Goal: Transaction & Acquisition: Obtain resource

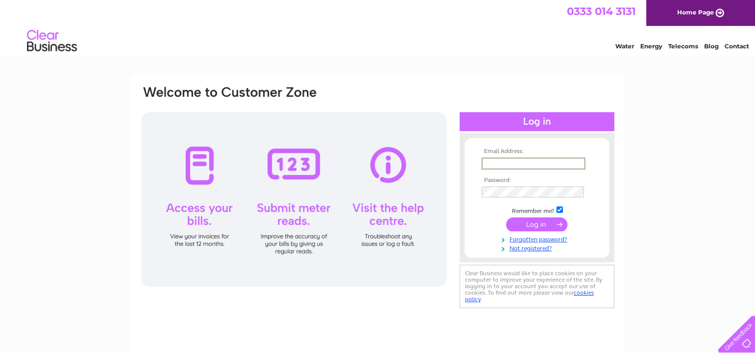
click at [519, 161] on input "text" at bounding box center [533, 164] width 104 height 12
type input "[EMAIL_ADDRESS][DOMAIN_NAME]"
click at [528, 236] on link "Forgotten password?" at bounding box center [537, 237] width 113 height 9
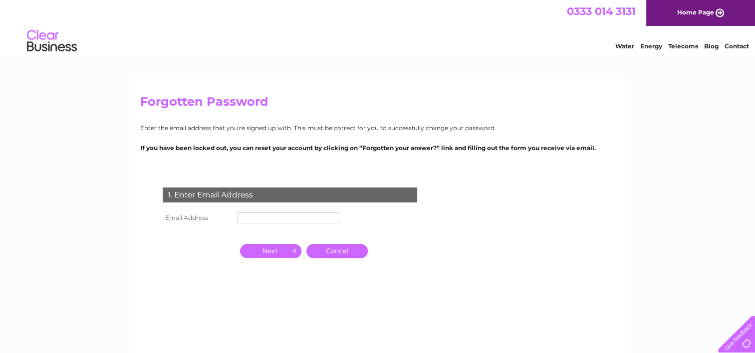
click at [285, 218] on input "text" at bounding box center [288, 217] width 103 height 11
type input "[EMAIL_ADDRESS][DOMAIN_NAME]"
click at [286, 251] on input "button" at bounding box center [270, 252] width 61 height 14
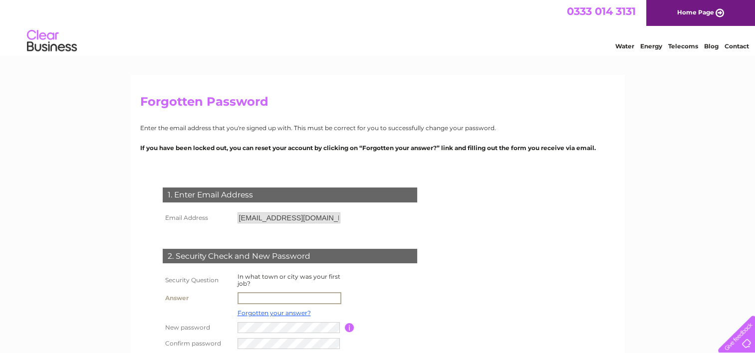
click at [259, 299] on input "text" at bounding box center [289, 298] width 104 height 12
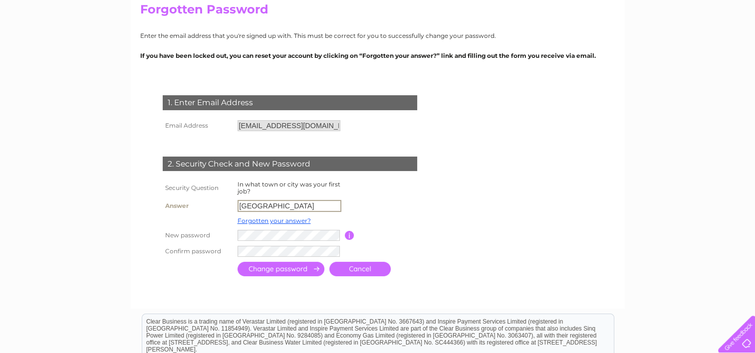
scroll to position [93, 0]
type input "[GEOGRAPHIC_DATA]"
click at [261, 257] on td at bounding box center [334, 251] width 199 height 16
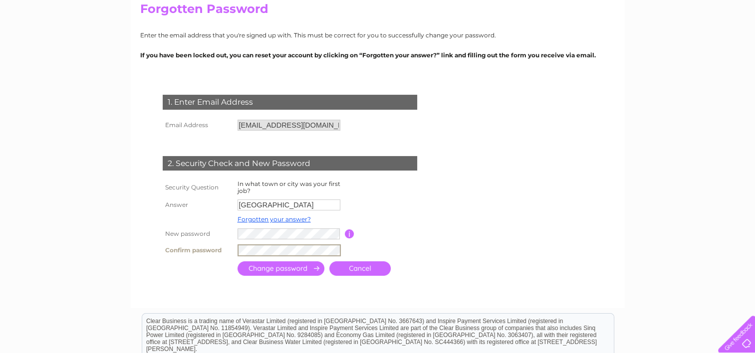
click at [296, 268] on input "submit" at bounding box center [280, 268] width 87 height 14
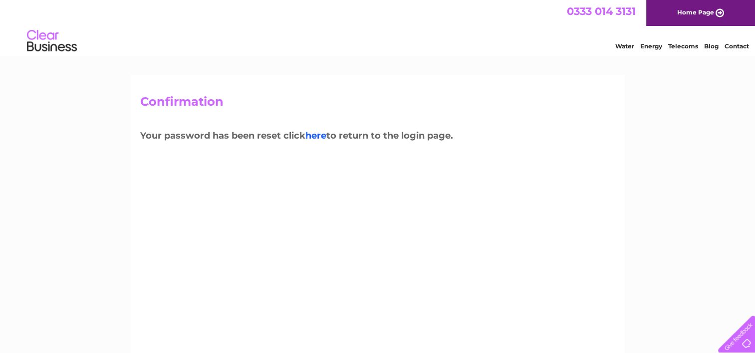
click at [322, 138] on link "here" at bounding box center [315, 135] width 21 height 11
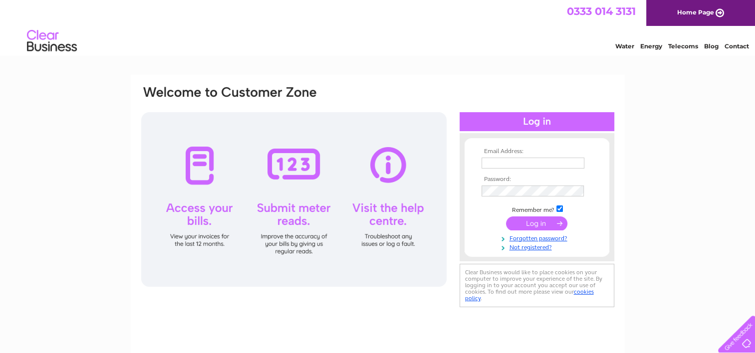
type input "fairhillpizzeria@hotmail.com"
click at [536, 222] on input "submit" at bounding box center [536, 223] width 61 height 14
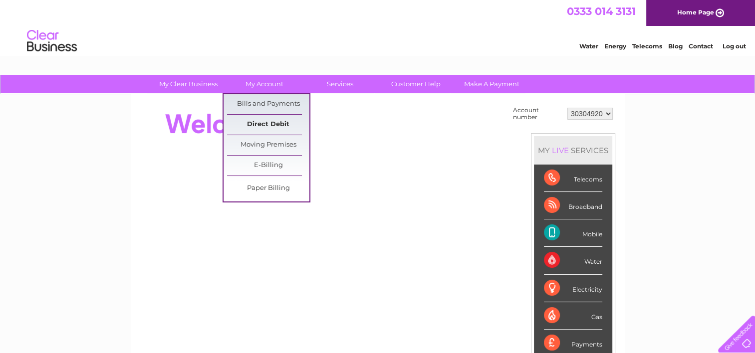
click at [267, 124] on link "Direct Debit" at bounding box center [268, 125] width 82 height 20
click at [269, 122] on link "Direct Debit" at bounding box center [268, 125] width 82 height 20
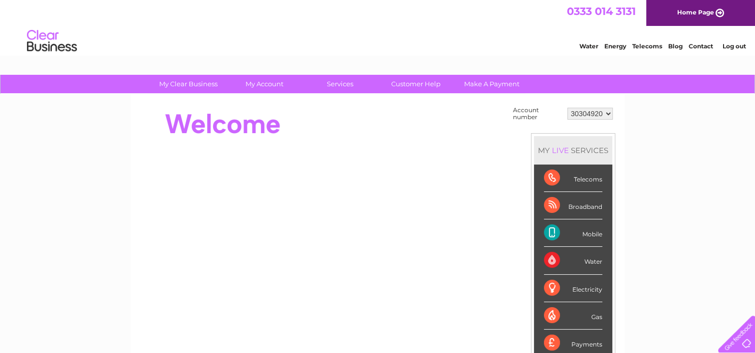
click at [587, 228] on div "Mobile" at bounding box center [573, 232] width 58 height 27
click at [585, 230] on div "Mobile" at bounding box center [573, 232] width 58 height 27
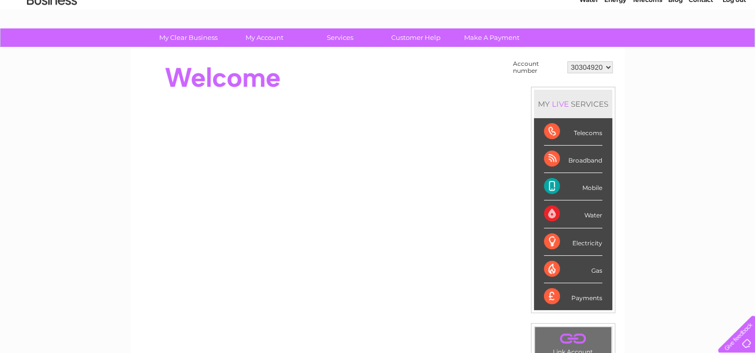
scroll to position [27, 0]
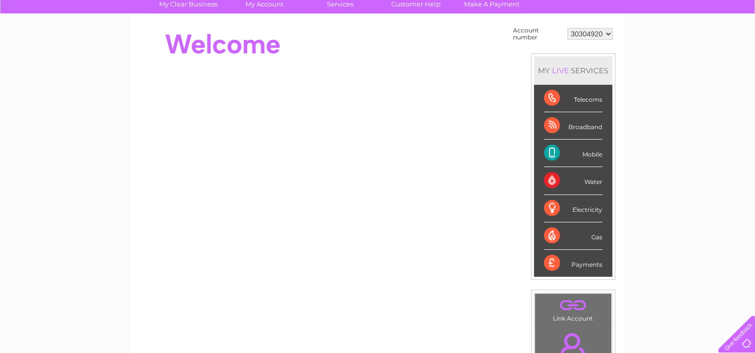
scroll to position [80, 0]
click at [586, 265] on div "Payments" at bounding box center [573, 263] width 58 height 27
click at [579, 262] on div "Payments" at bounding box center [573, 263] width 58 height 27
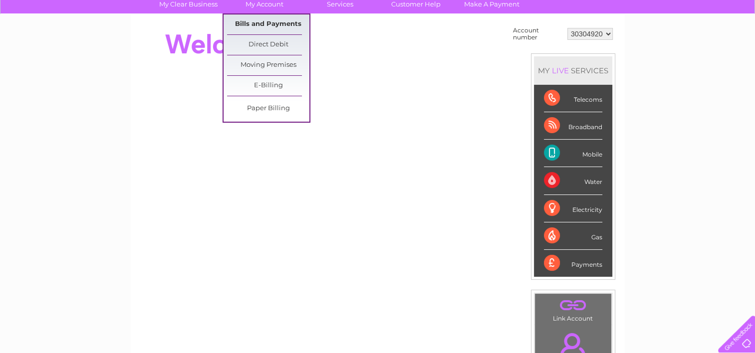
click at [257, 20] on link "Bills and Payments" at bounding box center [268, 24] width 82 height 20
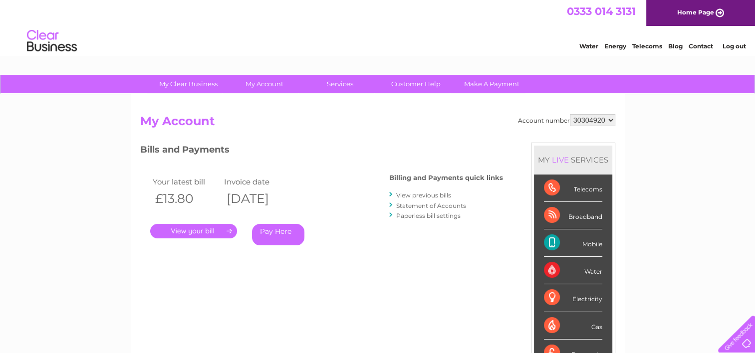
click at [199, 228] on link "." at bounding box center [193, 231] width 87 height 14
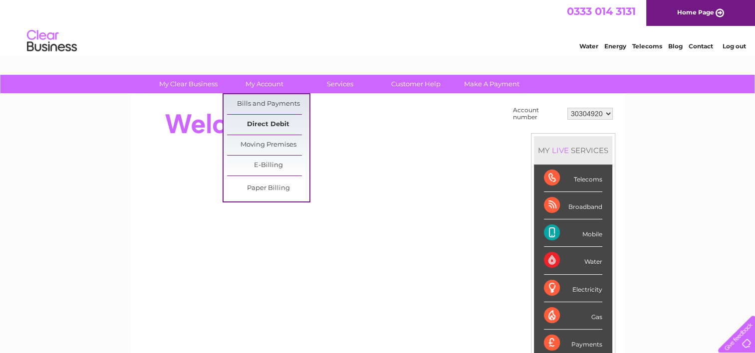
click at [272, 122] on link "Direct Debit" at bounding box center [268, 125] width 82 height 20
click at [271, 104] on link "Bills and Payments" at bounding box center [268, 104] width 82 height 20
click at [272, 102] on link "Bills and Payments" at bounding box center [268, 104] width 82 height 20
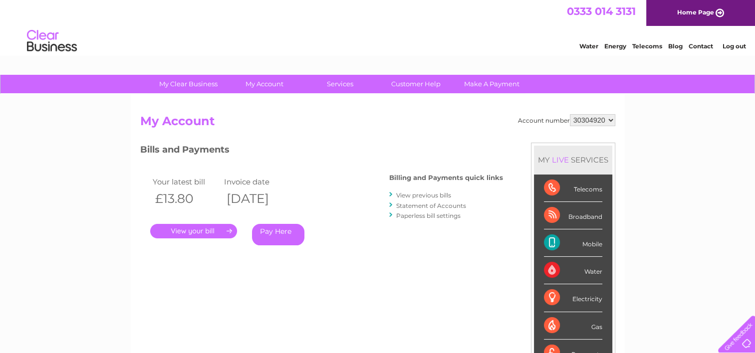
click at [195, 227] on link "." at bounding box center [193, 231] width 87 height 14
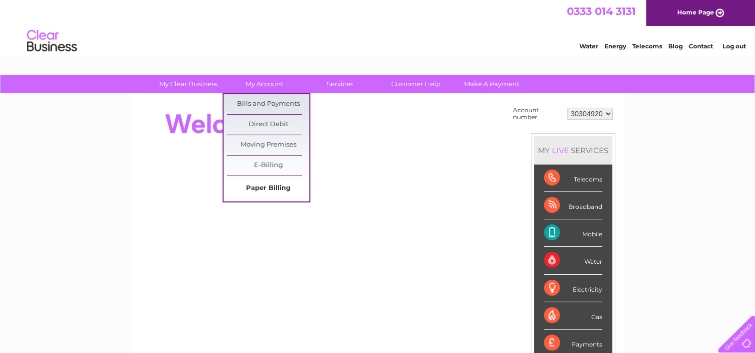
click at [270, 190] on link "Paper Billing" at bounding box center [268, 189] width 82 height 20
click at [264, 100] on link "Bills and Payments" at bounding box center [268, 104] width 82 height 20
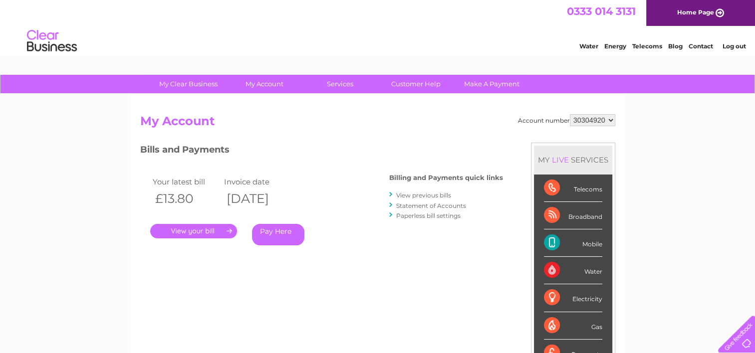
click at [188, 230] on link "." at bounding box center [193, 231] width 87 height 14
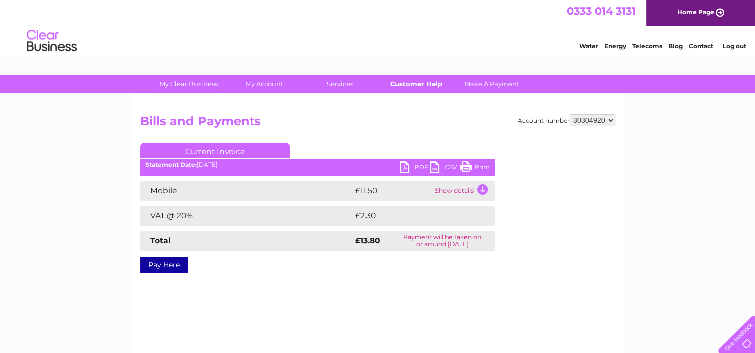
click at [410, 83] on link "Customer Help" at bounding box center [416, 84] width 82 height 18
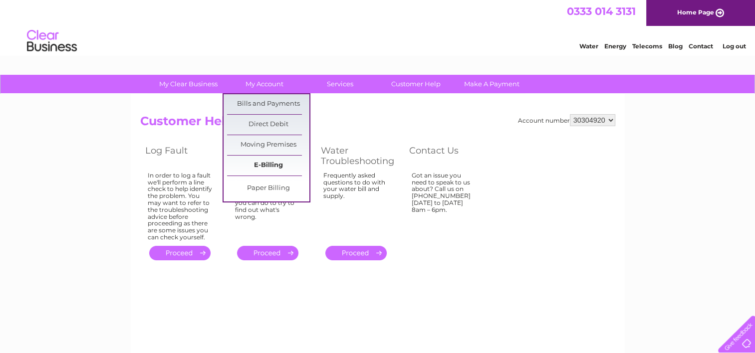
click at [276, 162] on link "E-Billing" at bounding box center [268, 166] width 82 height 20
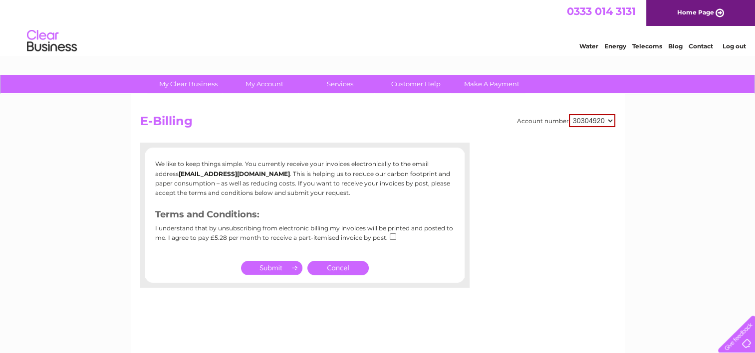
click at [331, 265] on link "Cancel" at bounding box center [337, 268] width 61 height 14
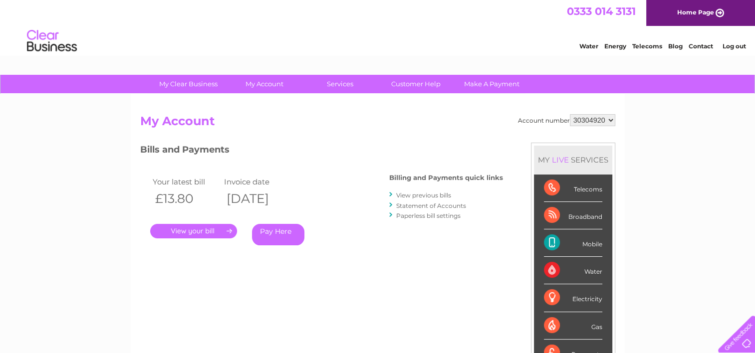
click at [423, 192] on link "View previous bills" at bounding box center [423, 195] width 55 height 7
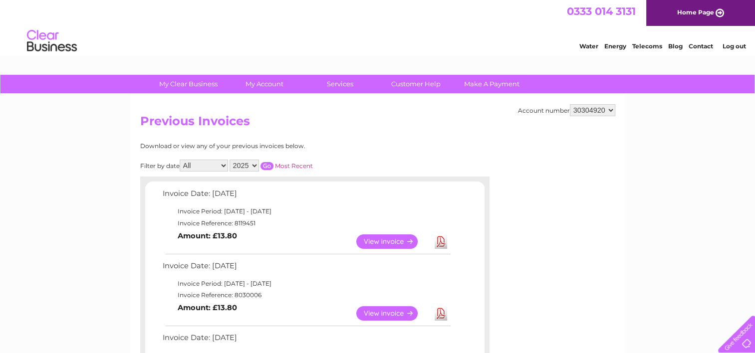
click at [389, 312] on link "View" at bounding box center [392, 313] width 73 height 14
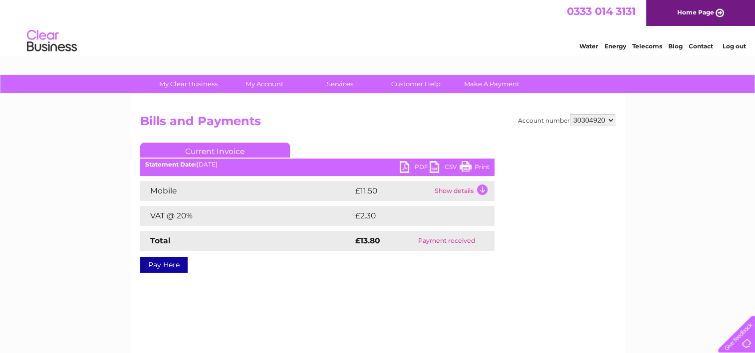
click at [479, 164] on link "Print" at bounding box center [474, 168] width 30 height 14
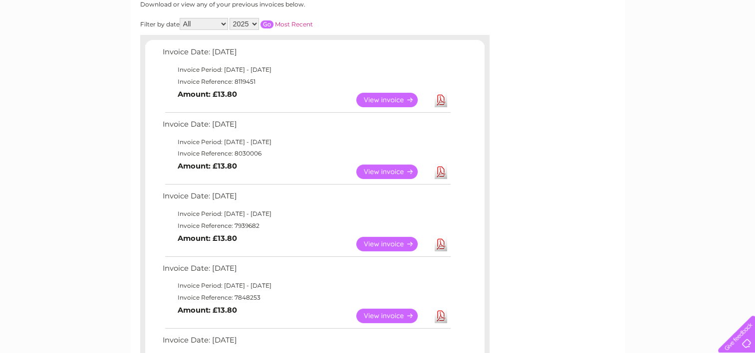
scroll to position [146, 0]
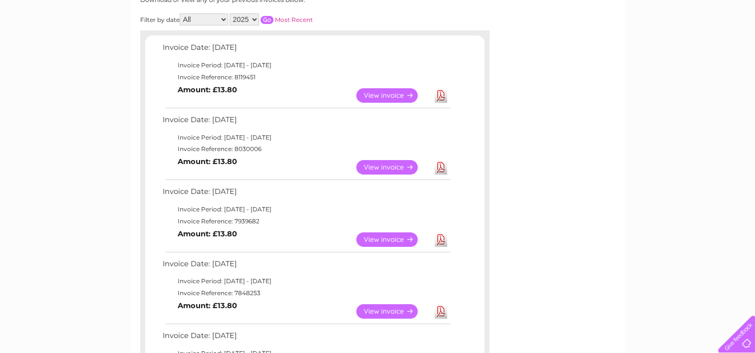
click at [395, 238] on link "View" at bounding box center [392, 239] width 73 height 14
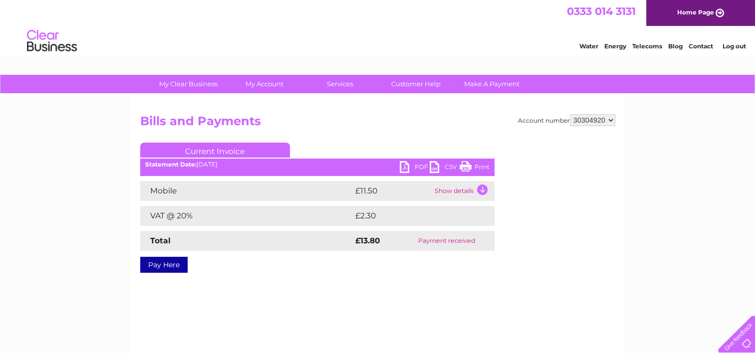
click at [475, 168] on link "Print" at bounding box center [474, 168] width 30 height 14
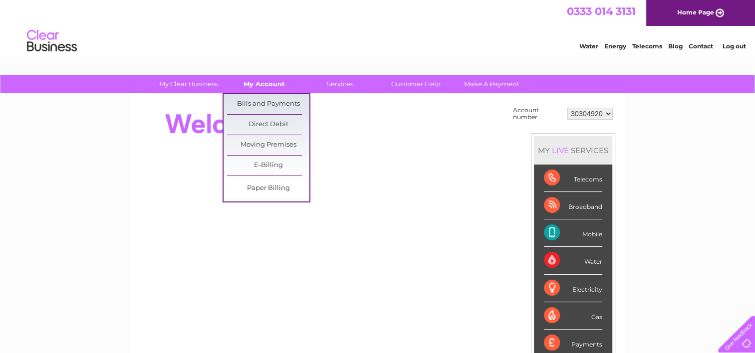
click at [258, 82] on link "My Account" at bounding box center [264, 84] width 82 height 18
click at [256, 101] on link "Bills and Payments" at bounding box center [268, 104] width 82 height 20
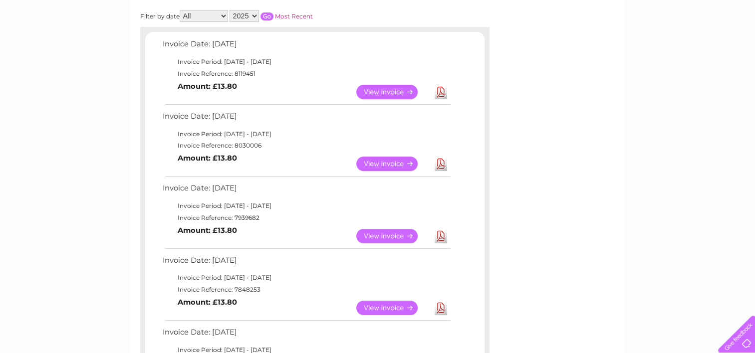
scroll to position [179, 0]
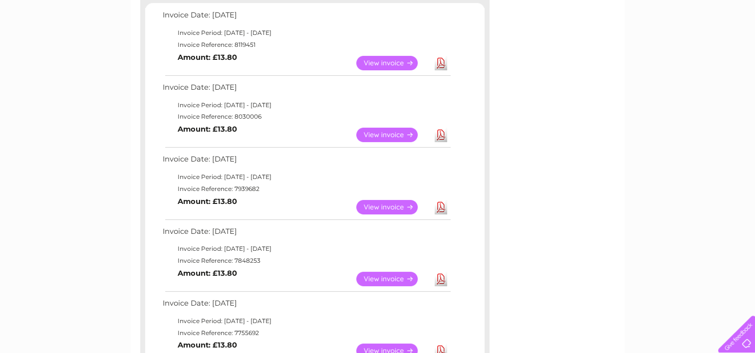
click at [393, 211] on link "View" at bounding box center [392, 207] width 73 height 14
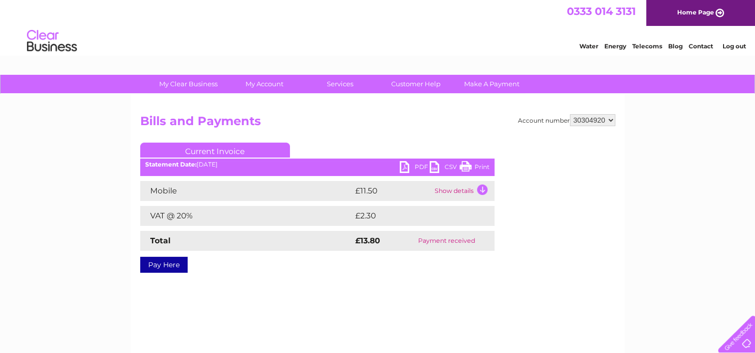
click at [480, 166] on link "Print" at bounding box center [474, 168] width 30 height 14
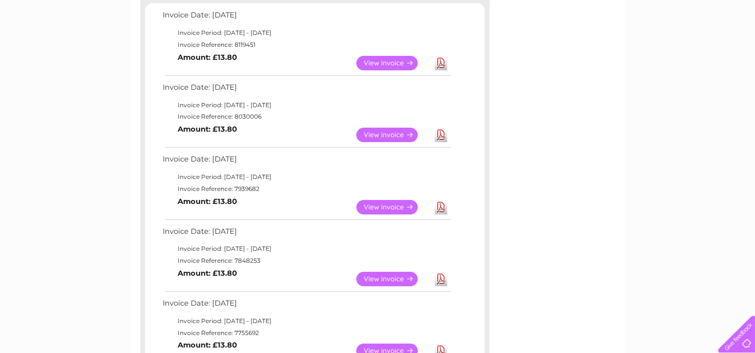
click at [391, 278] on link "View" at bounding box center [392, 279] width 73 height 14
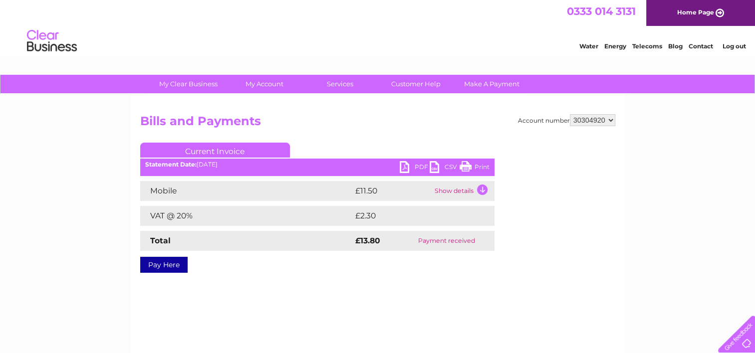
click at [479, 165] on link "Print" at bounding box center [474, 168] width 30 height 14
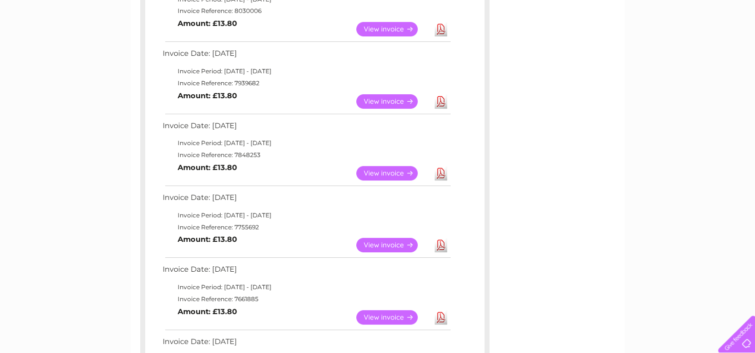
scroll to position [289, 0]
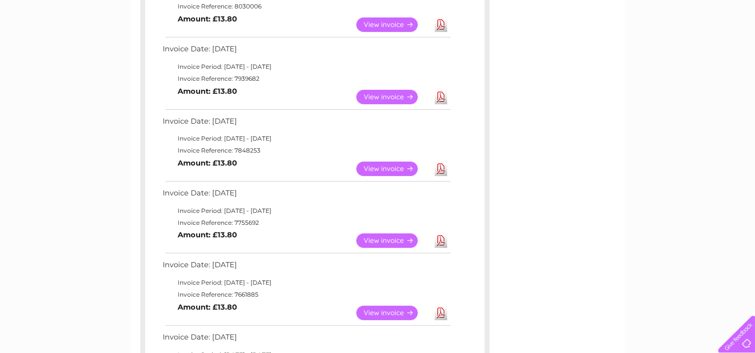
click at [377, 245] on link "View" at bounding box center [392, 240] width 73 height 14
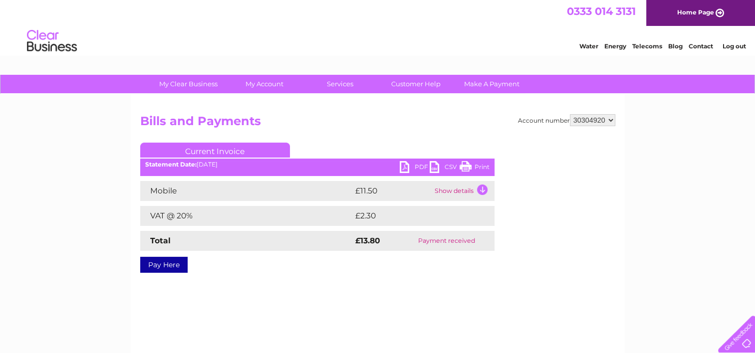
drag, startPoint x: 483, startPoint y: 168, endPoint x: 85, endPoint y: 295, distance: 417.8
click at [483, 168] on link "Print" at bounding box center [474, 168] width 30 height 14
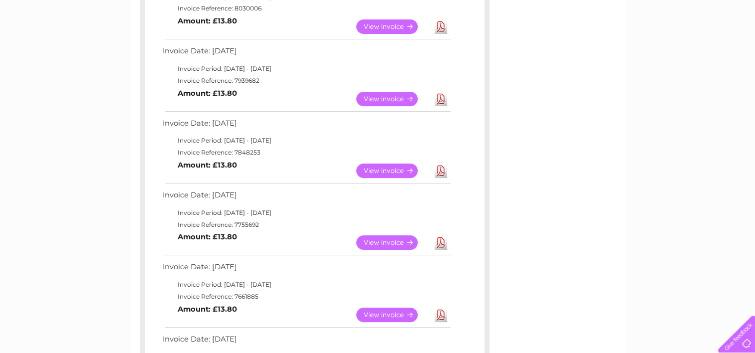
click at [385, 316] on link "View" at bounding box center [392, 315] width 73 height 14
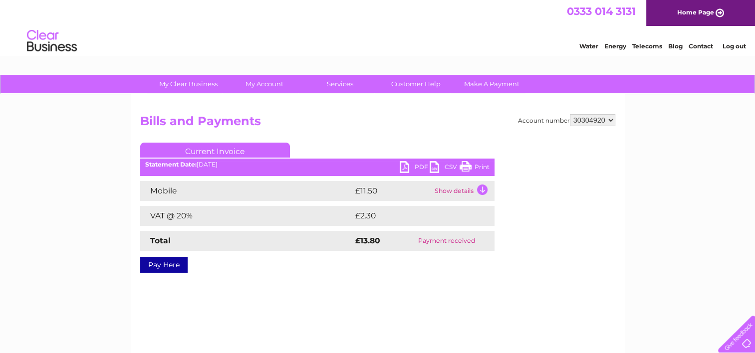
click at [479, 167] on link "Print" at bounding box center [474, 168] width 30 height 14
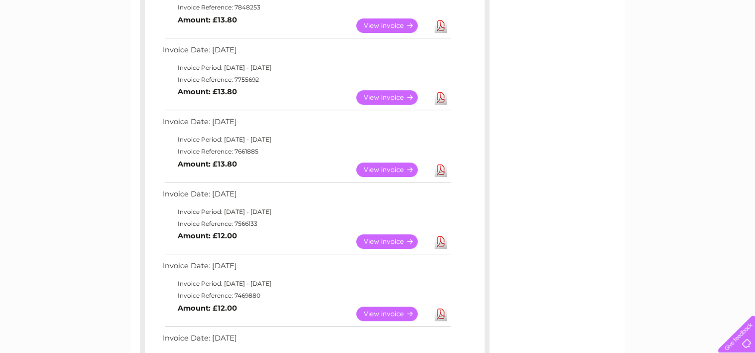
scroll to position [434, 0]
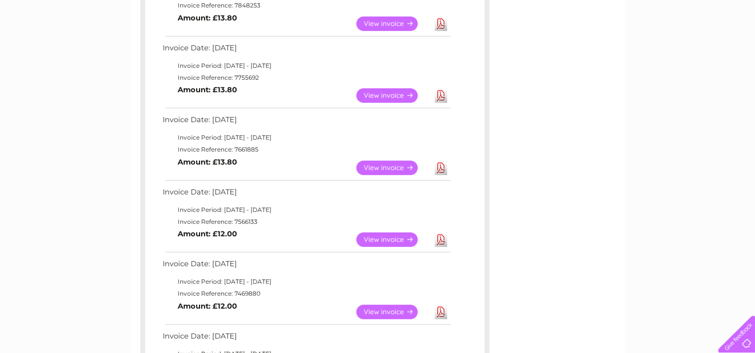
click at [388, 240] on link "View" at bounding box center [392, 239] width 73 height 14
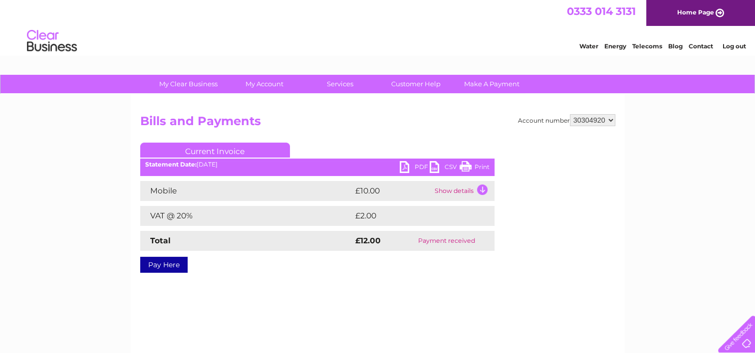
click at [482, 164] on link "Print" at bounding box center [474, 168] width 30 height 14
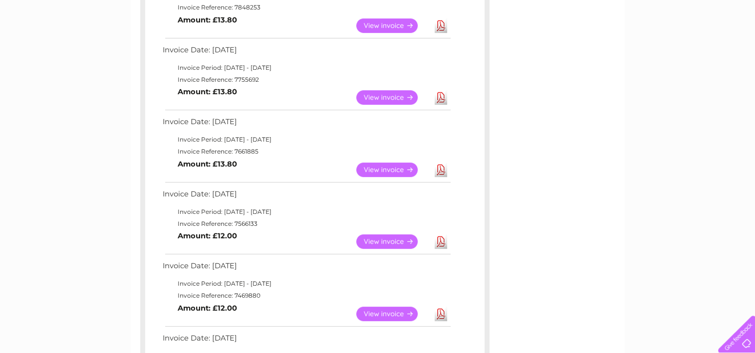
click at [385, 319] on link "View" at bounding box center [392, 314] width 73 height 14
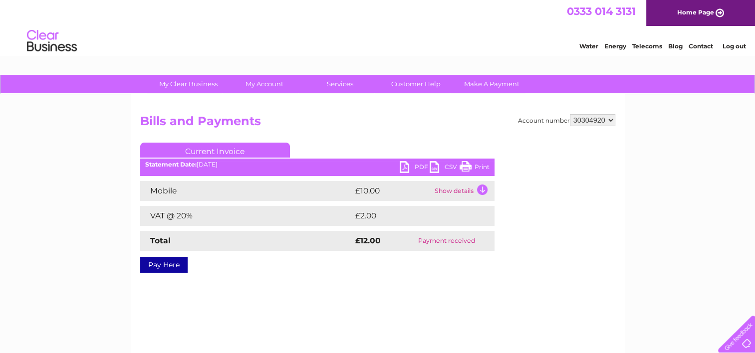
click at [477, 167] on link "Print" at bounding box center [474, 168] width 30 height 14
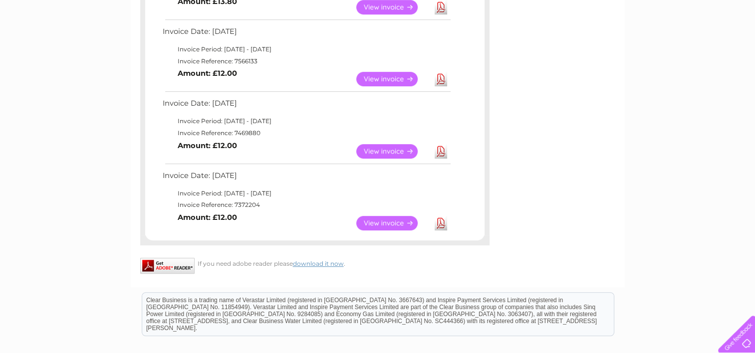
scroll to position [594, 0]
click at [387, 219] on link "View" at bounding box center [392, 223] width 73 height 14
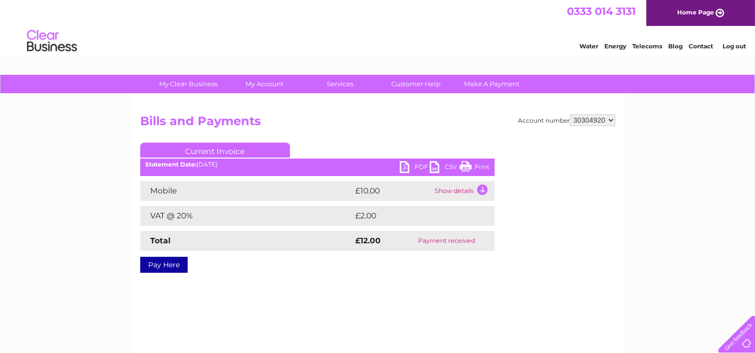
click at [483, 166] on link "Print" at bounding box center [474, 168] width 30 height 14
